Goal: Find specific page/section

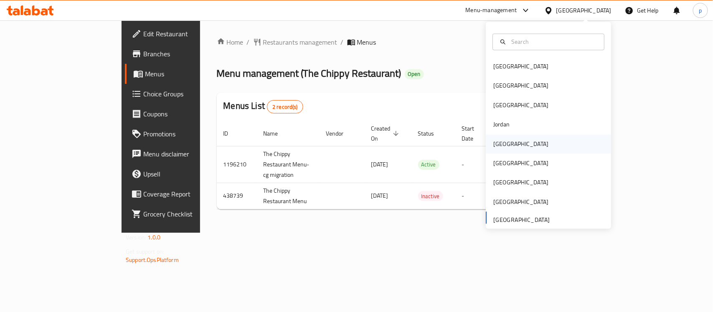
click at [503, 145] on div "[GEOGRAPHIC_DATA]" at bounding box center [520, 143] width 68 height 19
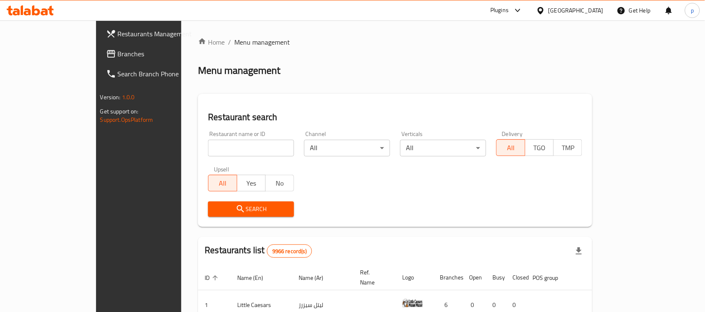
click at [118, 55] on span "Branches" at bounding box center [162, 54] width 89 height 10
